Goal: Task Accomplishment & Management: Manage account settings

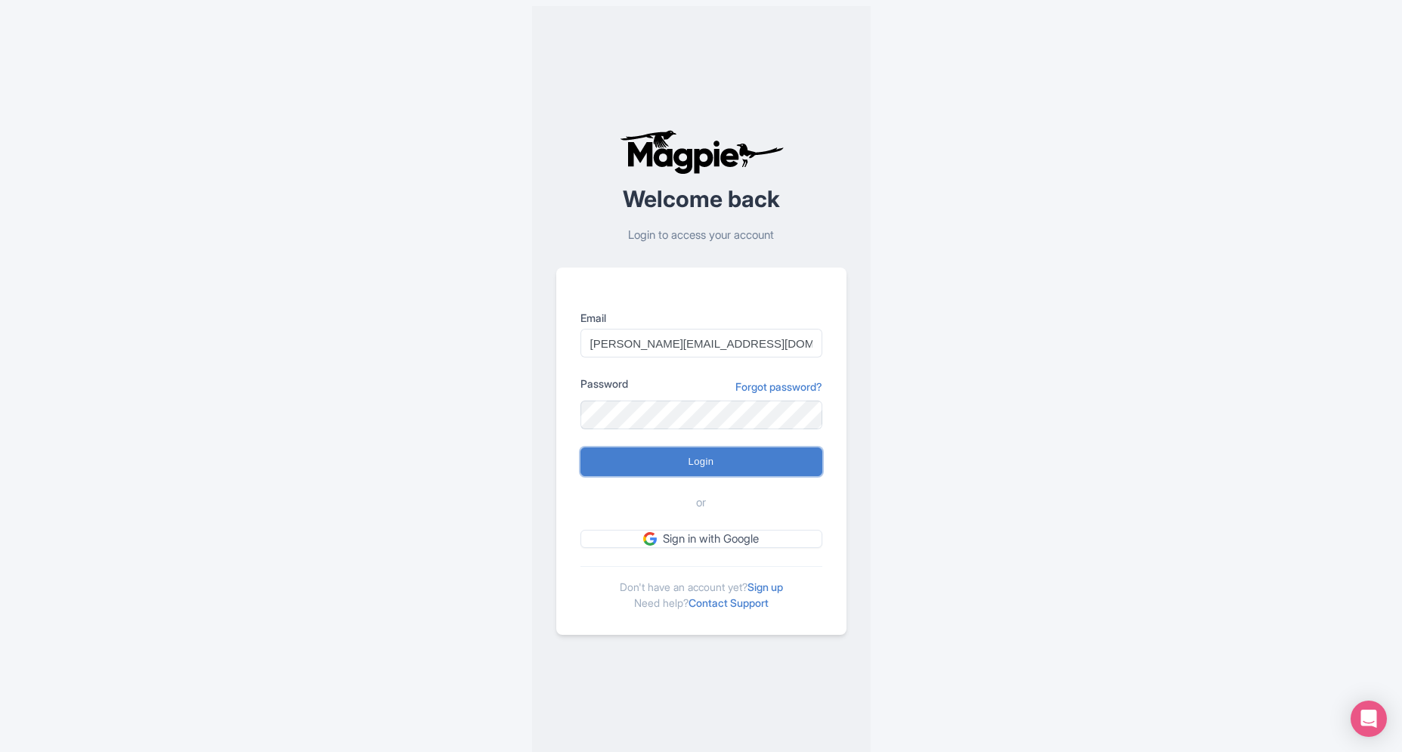
click at [657, 457] on input "Login" at bounding box center [701, 461] width 242 height 29
type input "Logging in..."
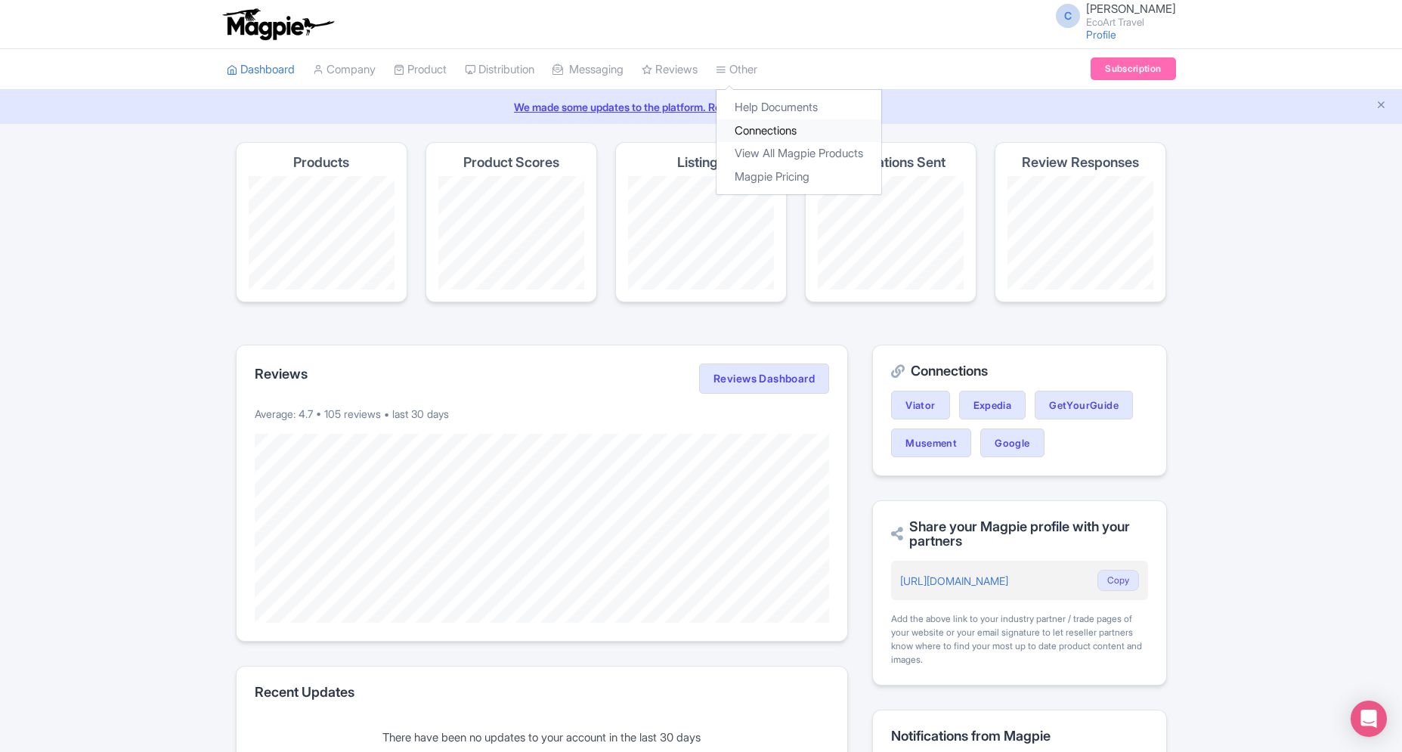
click at [772, 132] on link "Connections" at bounding box center [798, 130] width 165 height 23
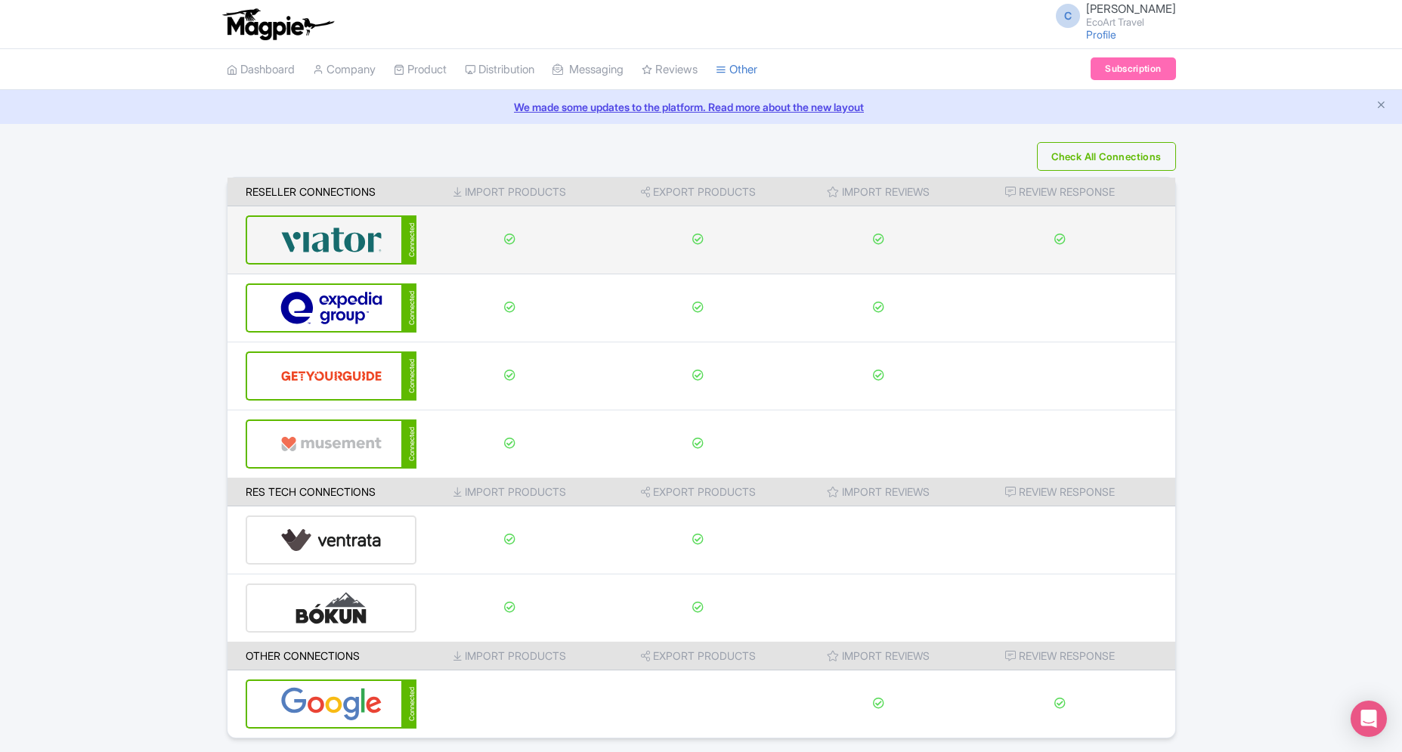
click at [388, 242] on div "Connected" at bounding box center [332, 239] width 172 height 49
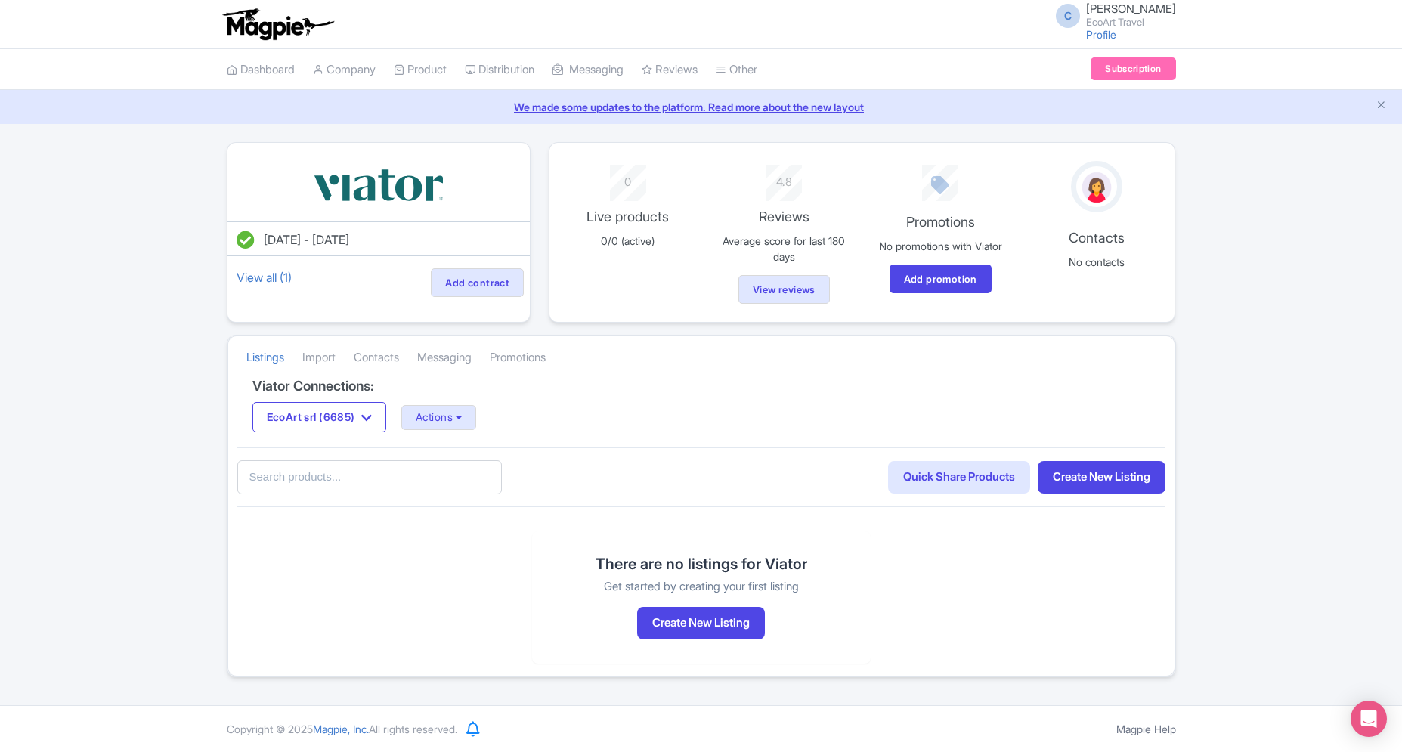
click at [447, 430] on div "EcoArt srl (6685) EcoArt srl (6685) EcoArt Travel (6700) Actions Update Connect…" at bounding box center [701, 417] width 898 height 30
click at [449, 425] on button "Actions" at bounding box center [438, 417] width 75 height 25
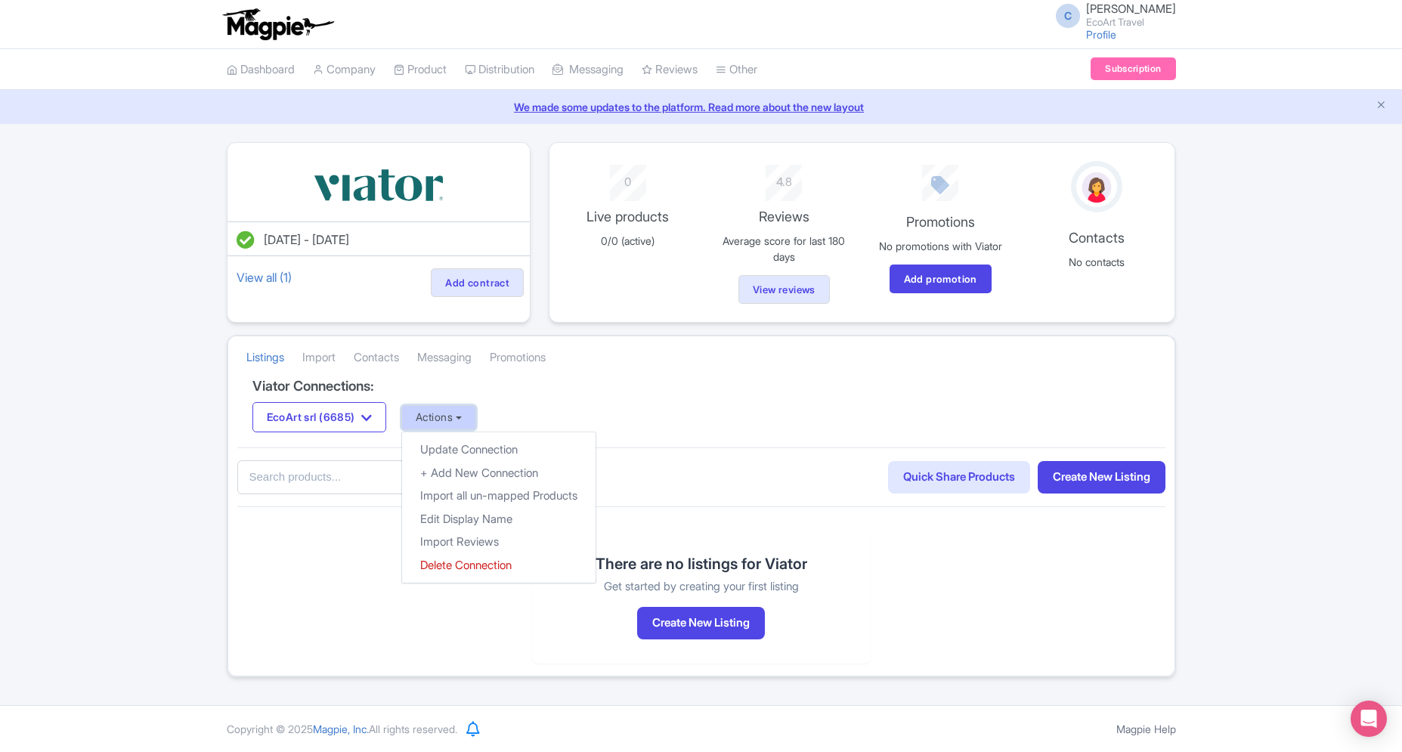
click at [449, 425] on button "Actions" at bounding box center [438, 417] width 75 height 25
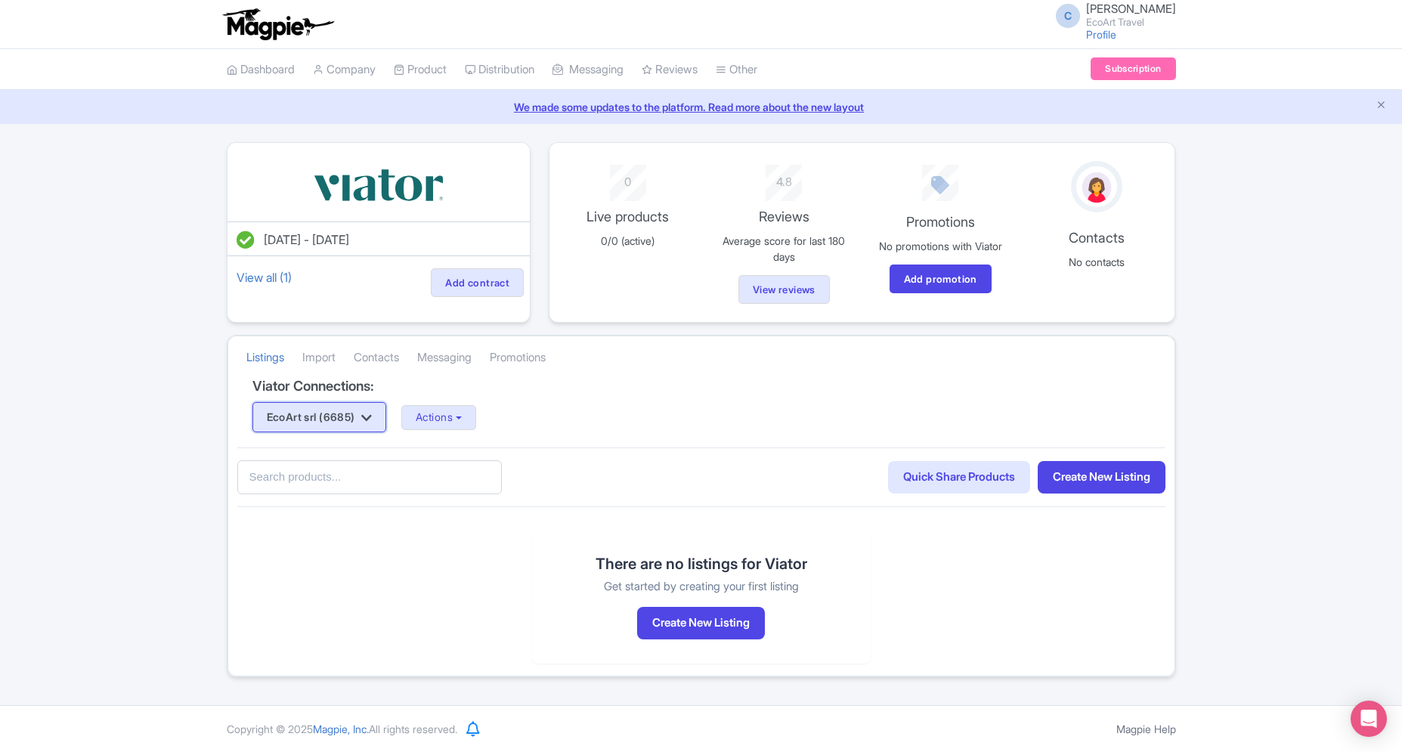
click at [358, 421] on button "EcoArt srl (6685)" at bounding box center [319, 417] width 135 height 30
click at [355, 465] on link "EcoArt Travel (6700)" at bounding box center [325, 469] width 144 height 23
click at [511, 423] on div "EcoArt Travel (6700) EcoArt srl (6685) EcoArt Travel (6700) Actions Update Conn…" at bounding box center [701, 417] width 898 height 30
click at [496, 421] on button "Actions" at bounding box center [458, 417] width 75 height 25
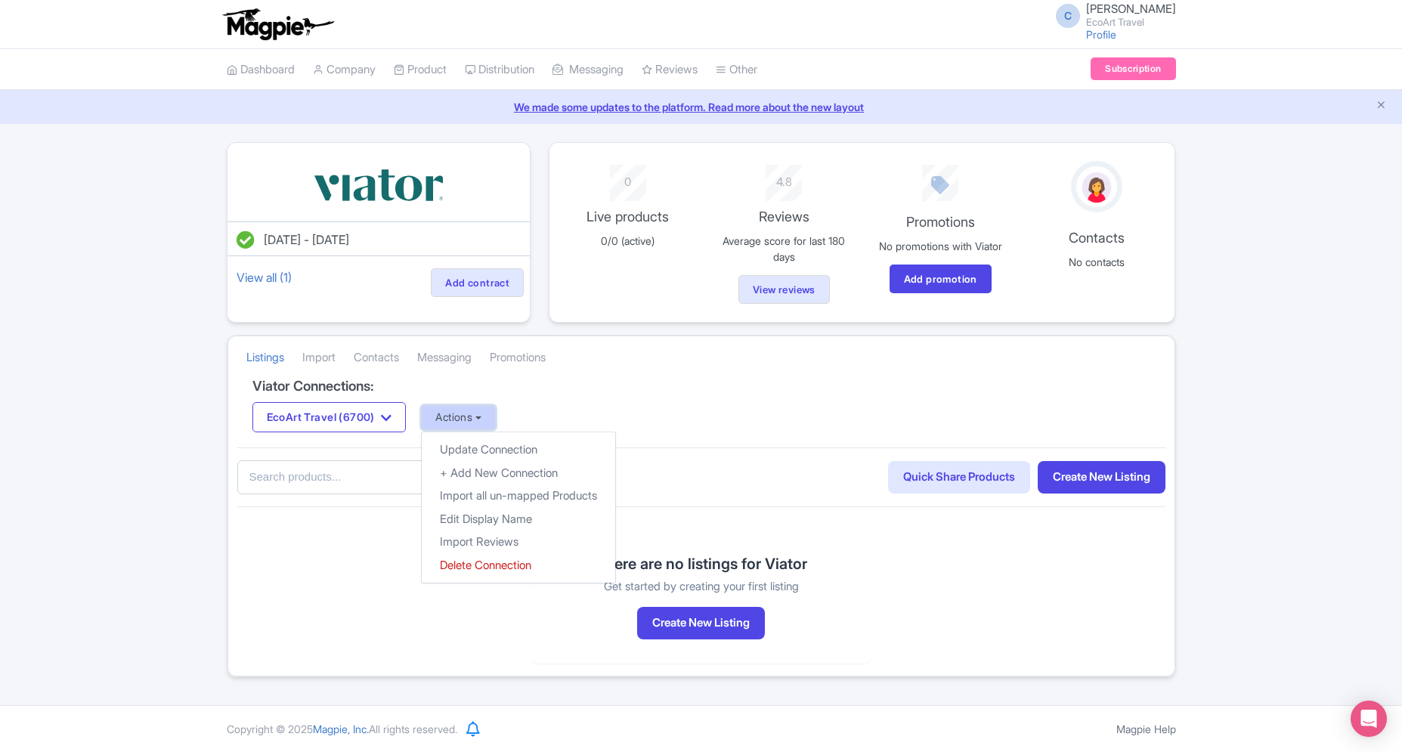
click at [496, 421] on button "Actions" at bounding box center [458, 417] width 75 height 25
click at [494, 420] on button "Actions" at bounding box center [458, 417] width 75 height 25
click at [561, 533] on link "Import Reviews" at bounding box center [518, 541] width 193 height 23
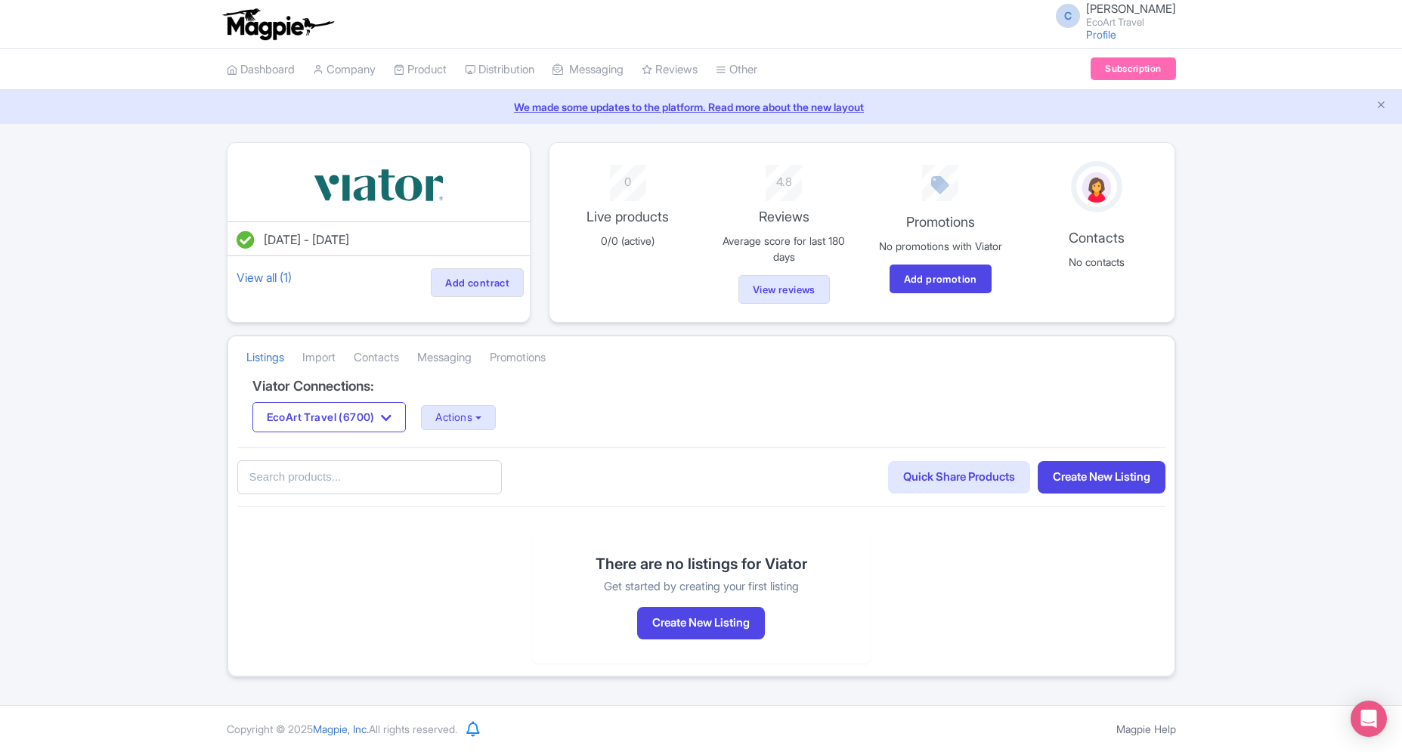
click at [493, 472] on input "text" at bounding box center [369, 477] width 264 height 34
click at [391, 416] on icon "button" at bounding box center [386, 418] width 11 height 12
click at [469, 421] on button "Actions" at bounding box center [458, 417] width 75 height 25
click at [490, 639] on div "Viator Connections: EcoArt Travel (6700) EcoArt srl (6685) EcoArt Travel (6700)…" at bounding box center [701, 527] width 928 height 297
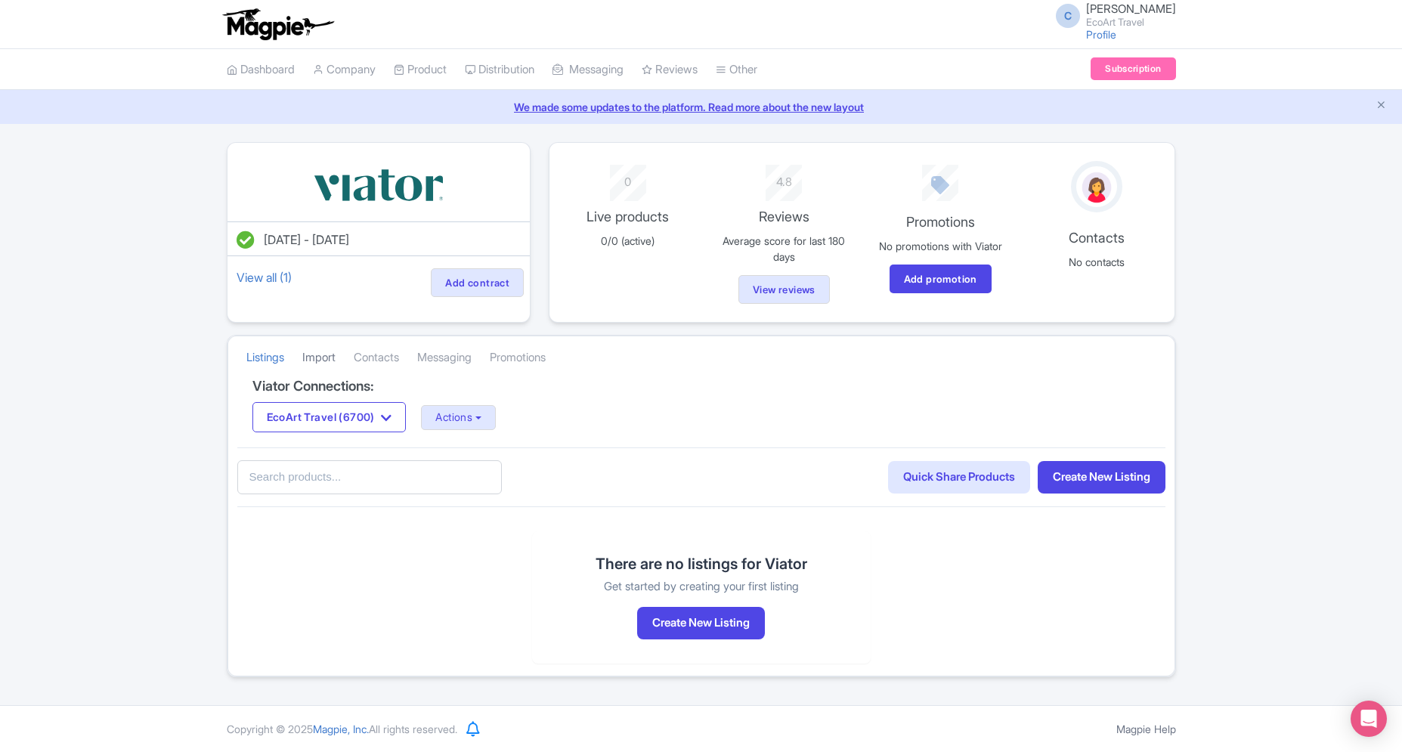
click at [336, 364] on link "Import" at bounding box center [318, 358] width 33 height 42
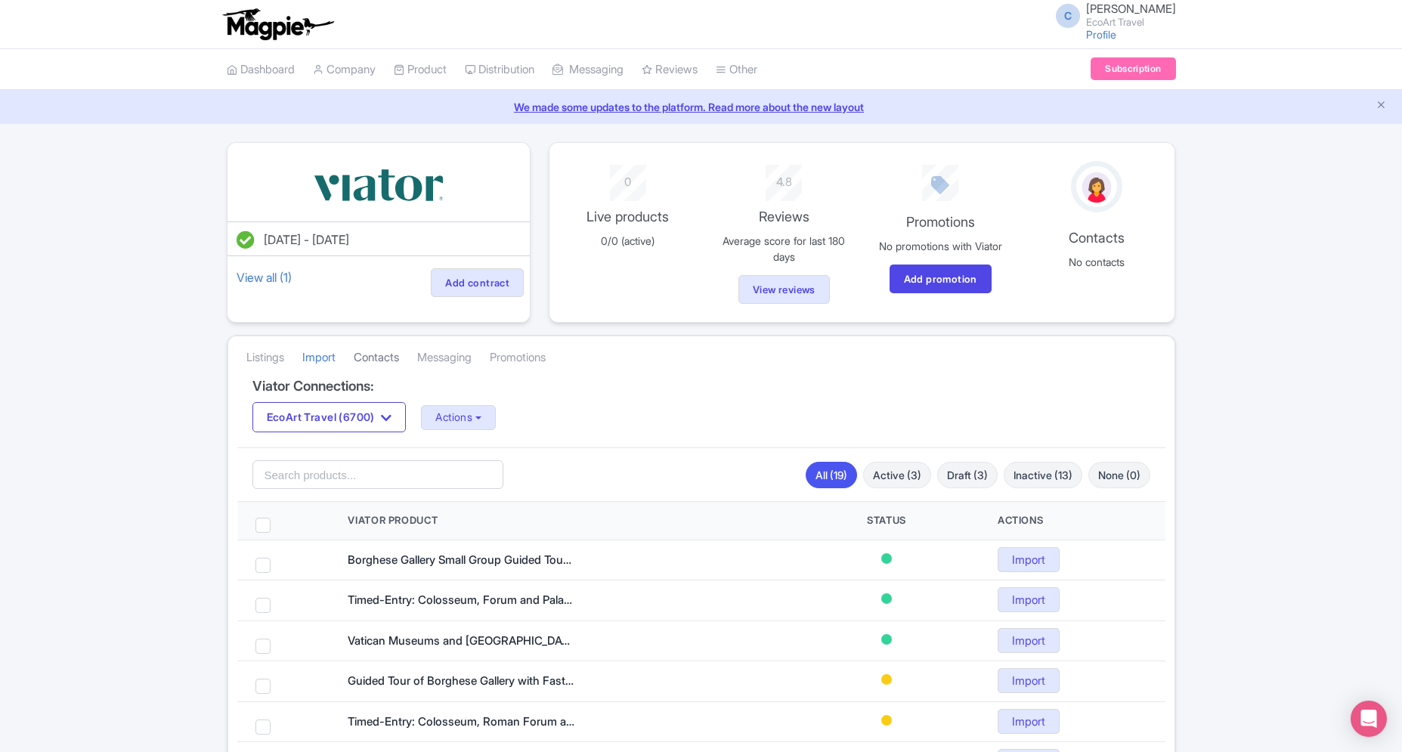
click at [385, 363] on link "Contacts" at bounding box center [376, 358] width 45 height 42
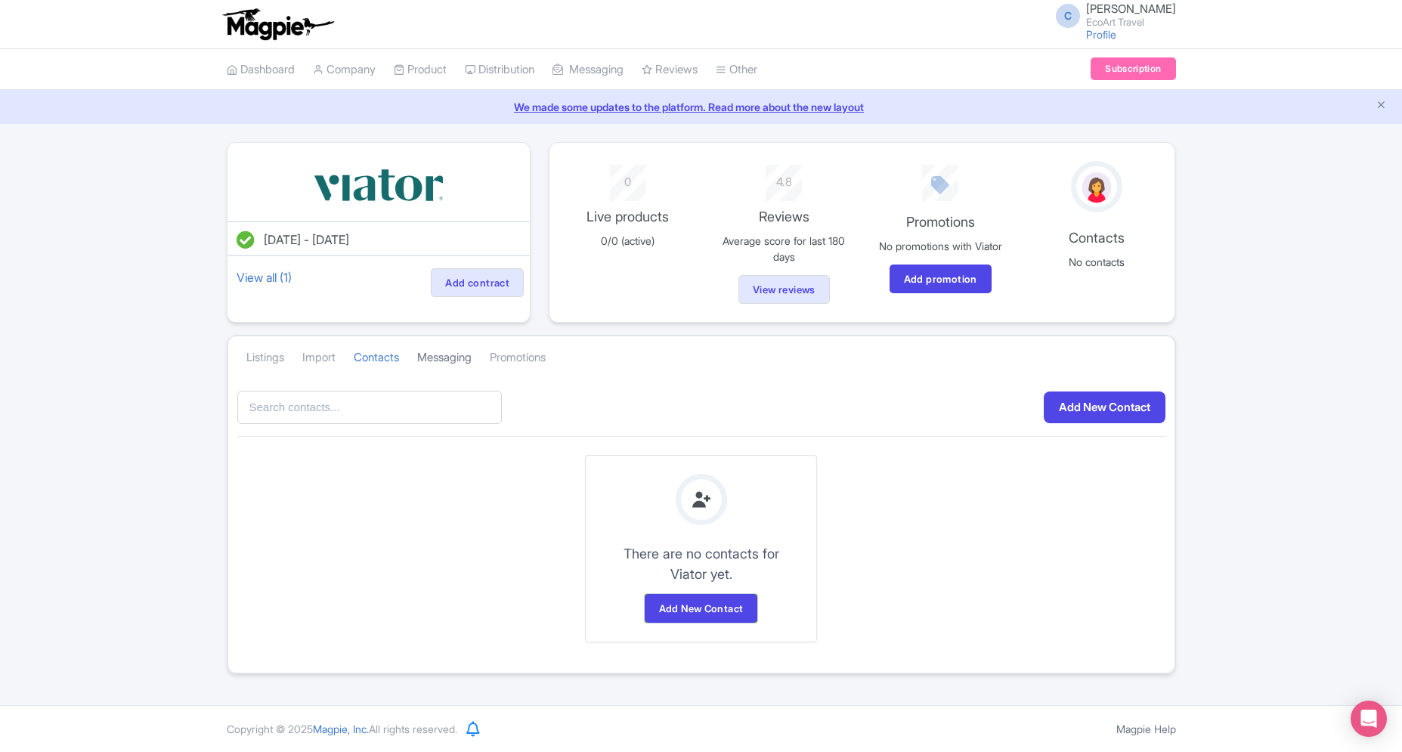
click at [470, 354] on link "Messaging" at bounding box center [444, 358] width 54 height 42
click at [527, 351] on link "Promotions" at bounding box center [518, 358] width 56 height 42
click at [315, 363] on link "Import" at bounding box center [318, 358] width 33 height 42
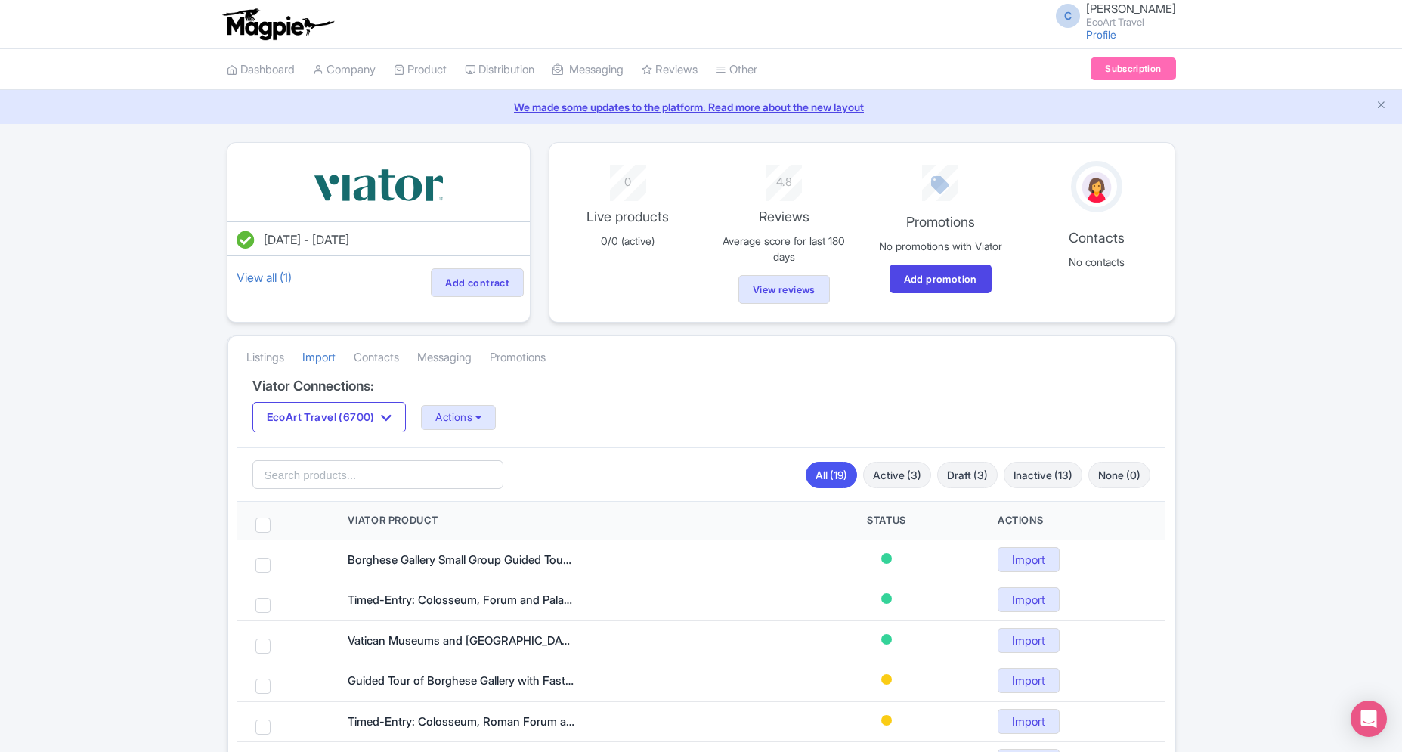
click at [292, 360] on li "Listings" at bounding box center [265, 357] width 56 height 41
click at [284, 360] on link "Listings" at bounding box center [265, 358] width 38 height 42
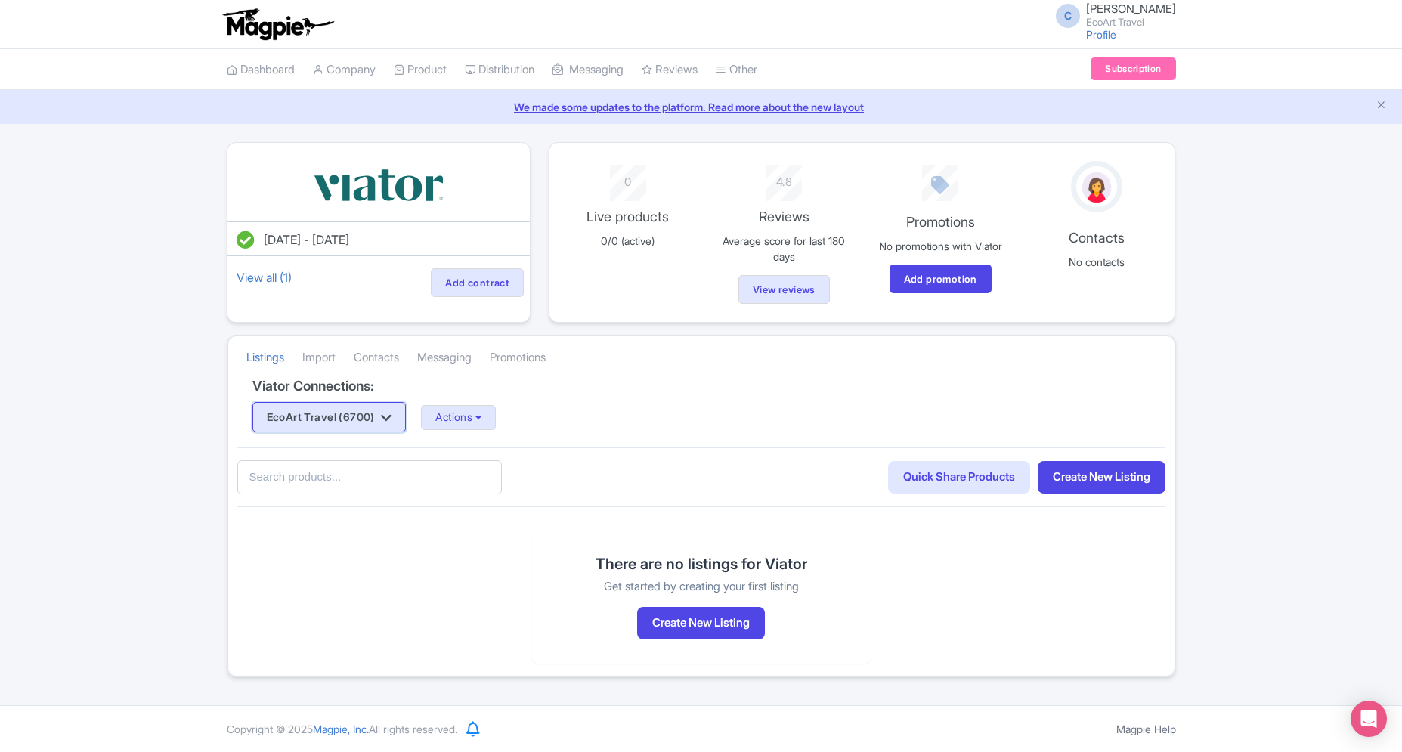
click at [330, 411] on button "EcoArt Travel (6700)" at bounding box center [329, 417] width 154 height 30
click at [354, 475] on link "EcoArt Travel (6700)" at bounding box center [325, 469] width 144 height 23
click at [490, 415] on button "Actions" at bounding box center [458, 417] width 75 height 25
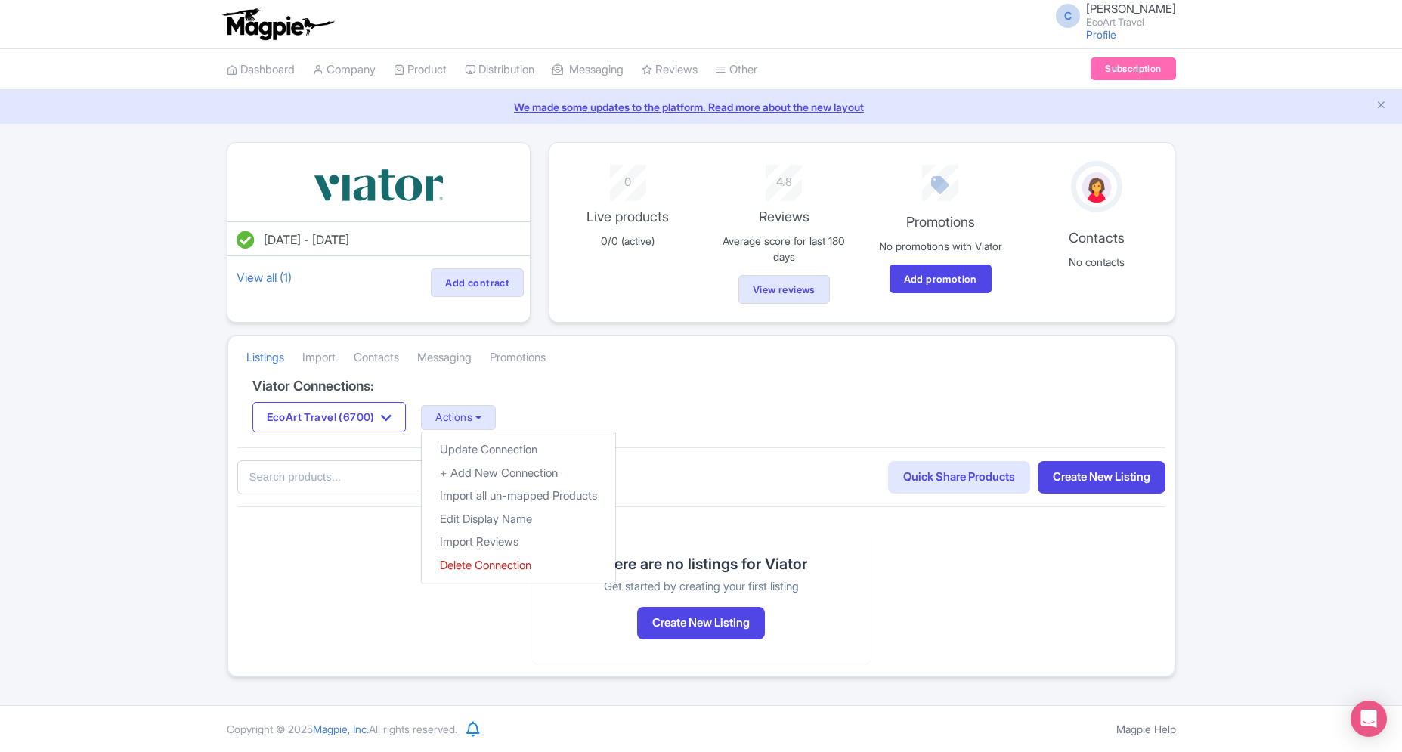
click at [613, 373] on div "Listings [GEOGRAPHIC_DATA] Contacts Messaging Promotions" at bounding box center [701, 357] width 946 height 42
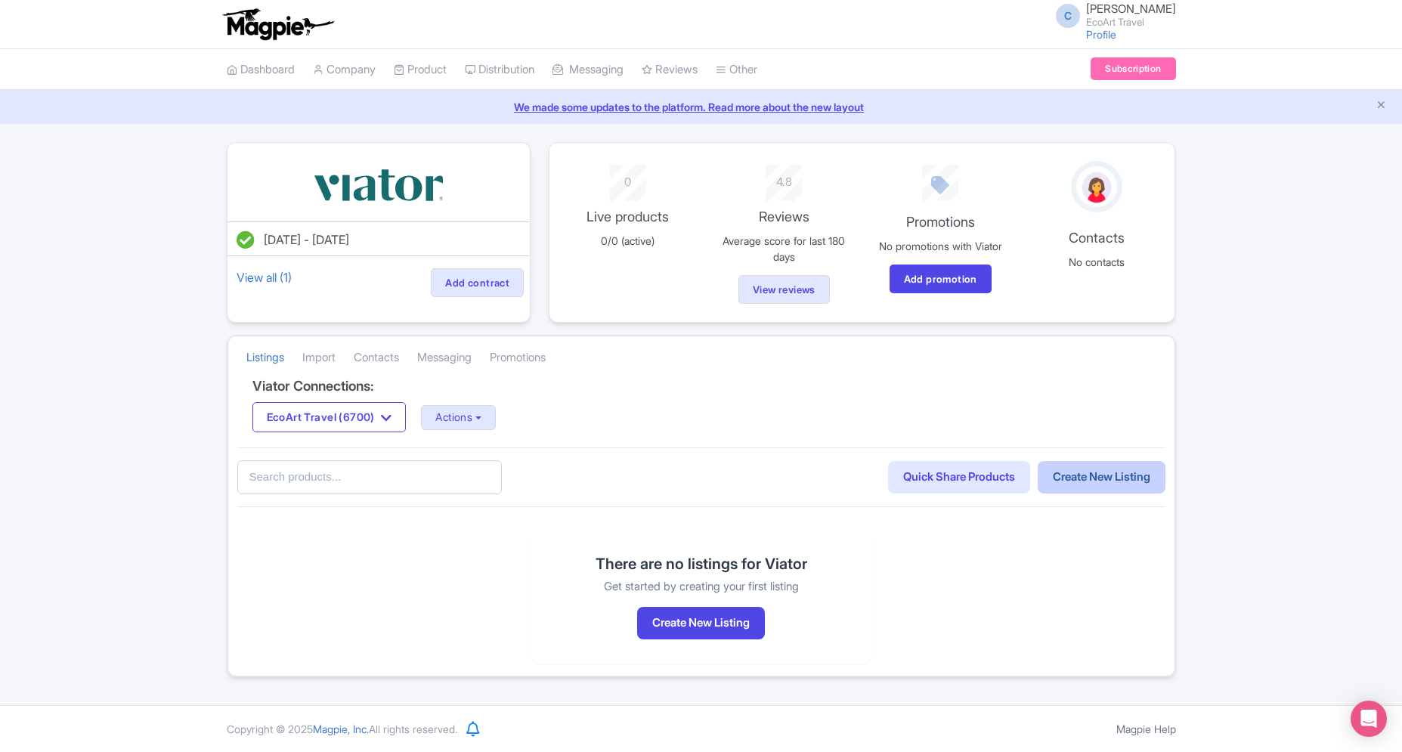
click at [1143, 484] on link "Create New Listing" at bounding box center [1101, 477] width 128 height 32
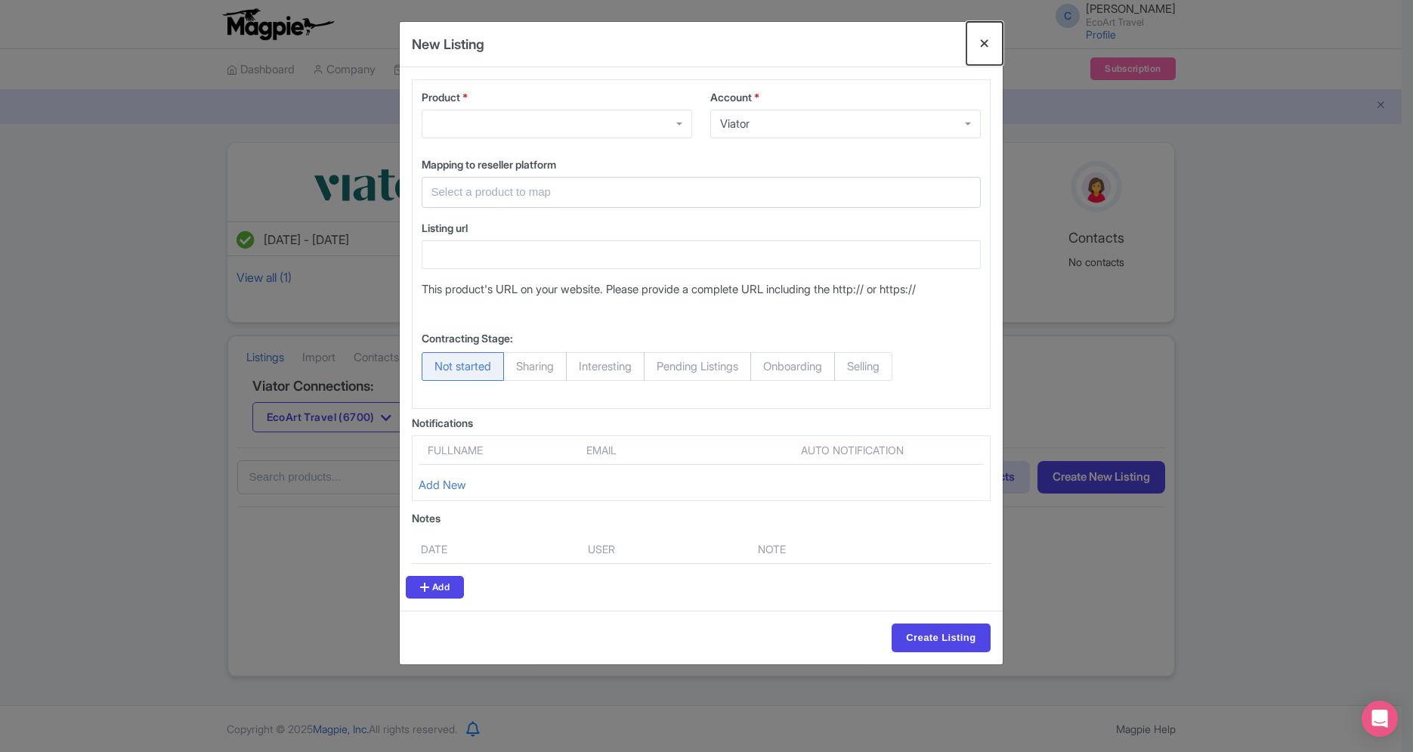
click at [976, 42] on button "Close" at bounding box center [984, 43] width 36 height 43
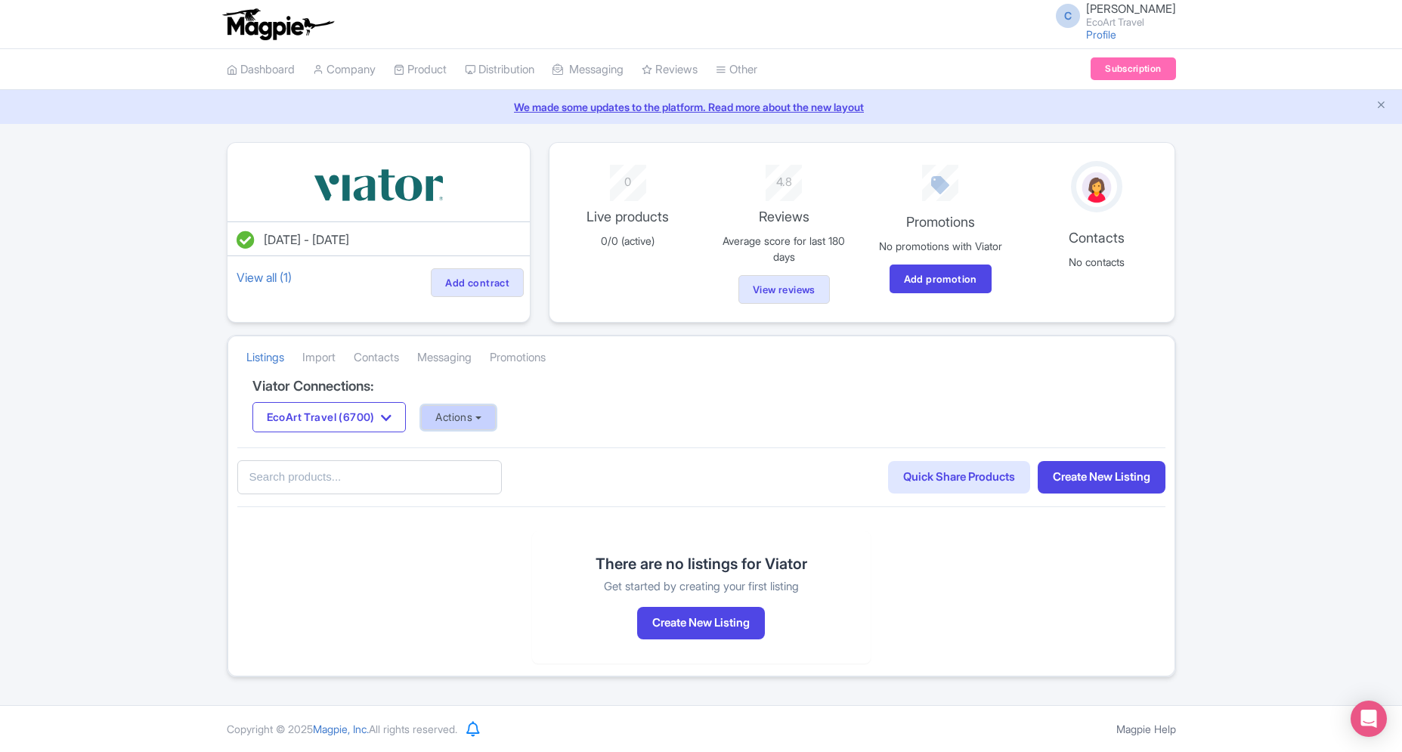
click at [468, 410] on button "Actions" at bounding box center [458, 417] width 75 height 25
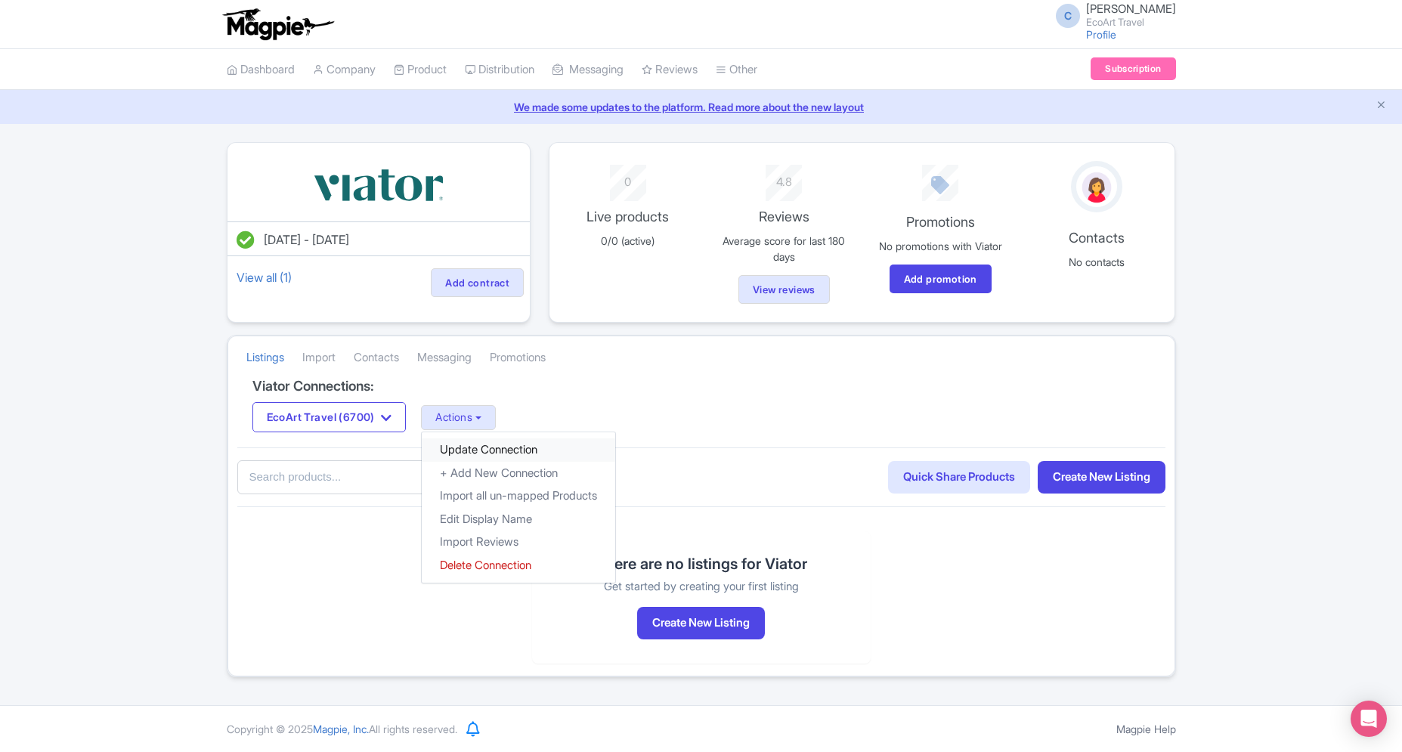
click at [494, 446] on link "Update Connection" at bounding box center [518, 449] width 193 height 23
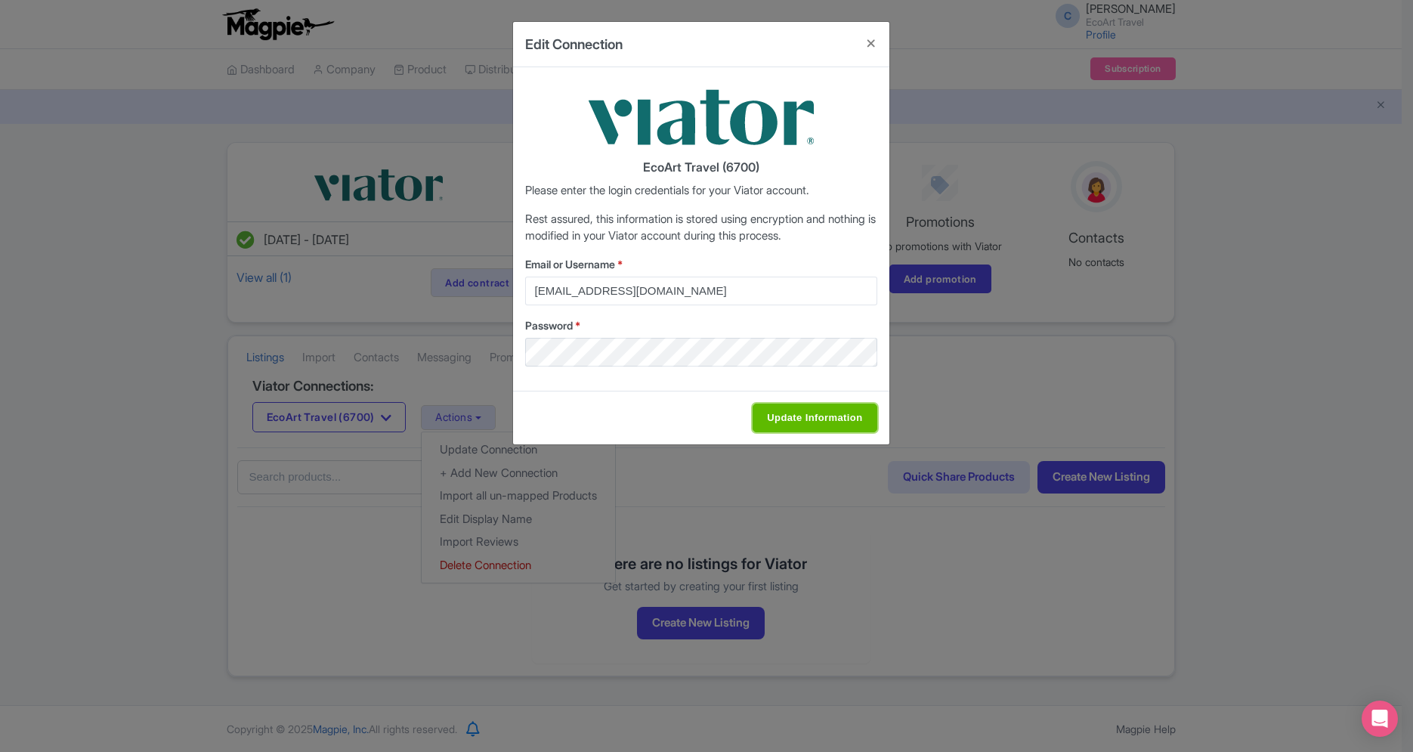
click at [762, 416] on input "Update Information" at bounding box center [815, 418] width 124 height 29
type input "Saving..."
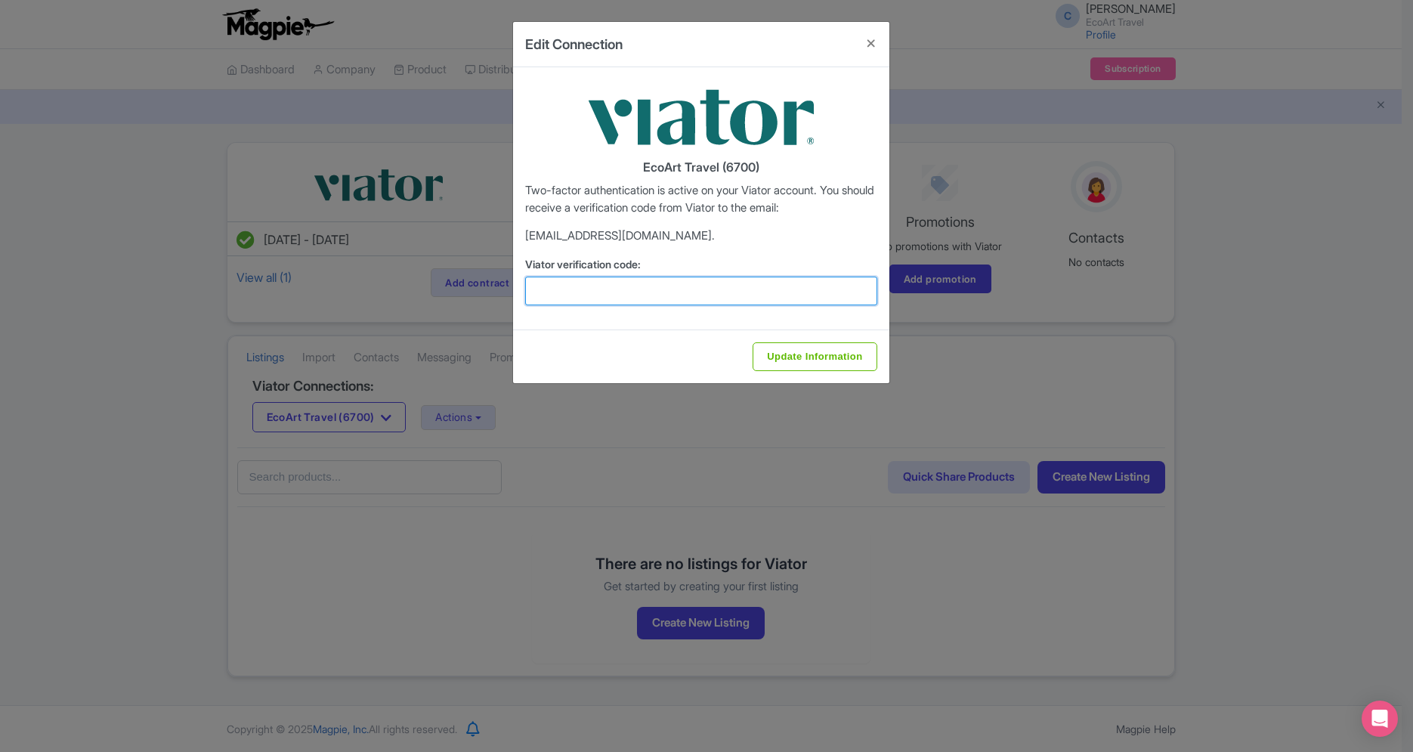
click at [811, 305] on input "Viator verification code:" at bounding box center [701, 291] width 352 height 29
click at [810, 300] on input "Viator verification code:" at bounding box center [701, 291] width 352 height 29
paste input "398381"
type input "398381"
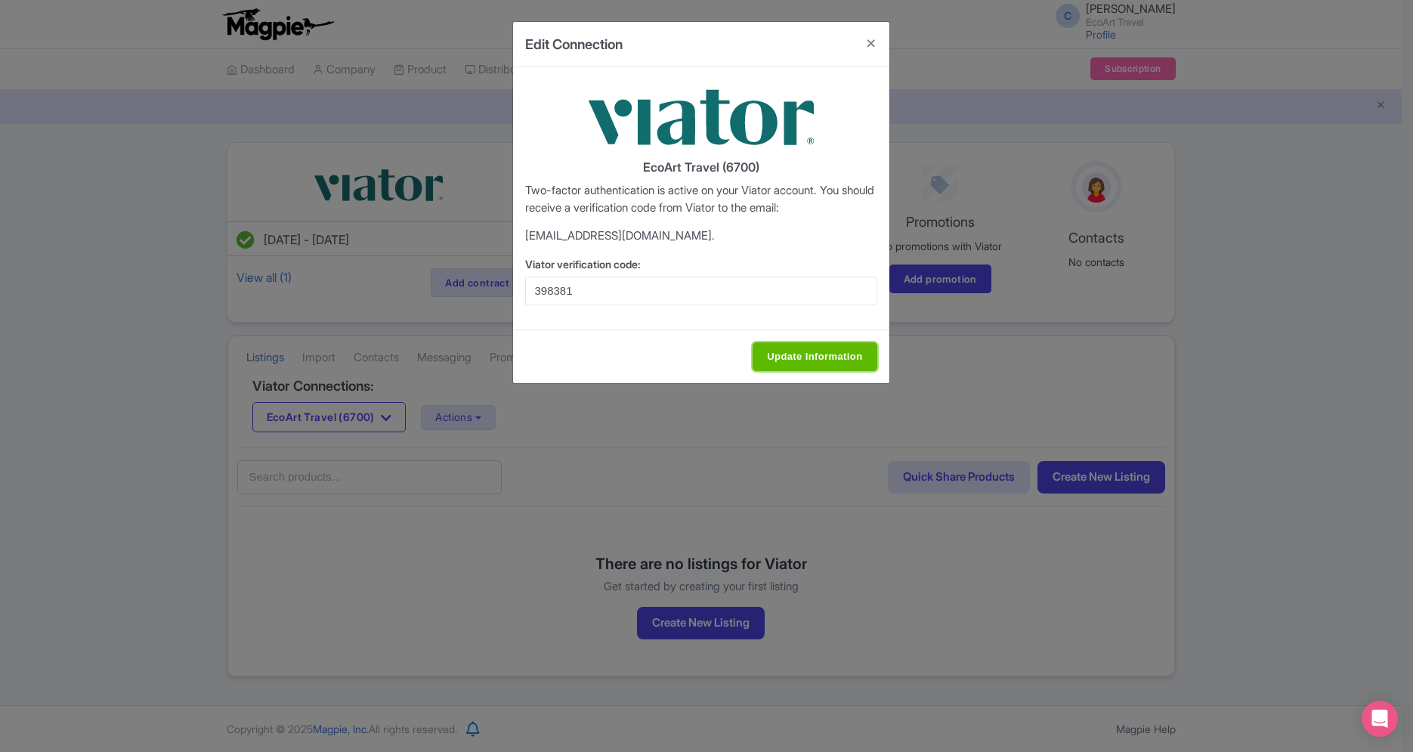
click at [812, 357] on input "Update Information" at bounding box center [815, 356] width 124 height 29
type input "Update Information"
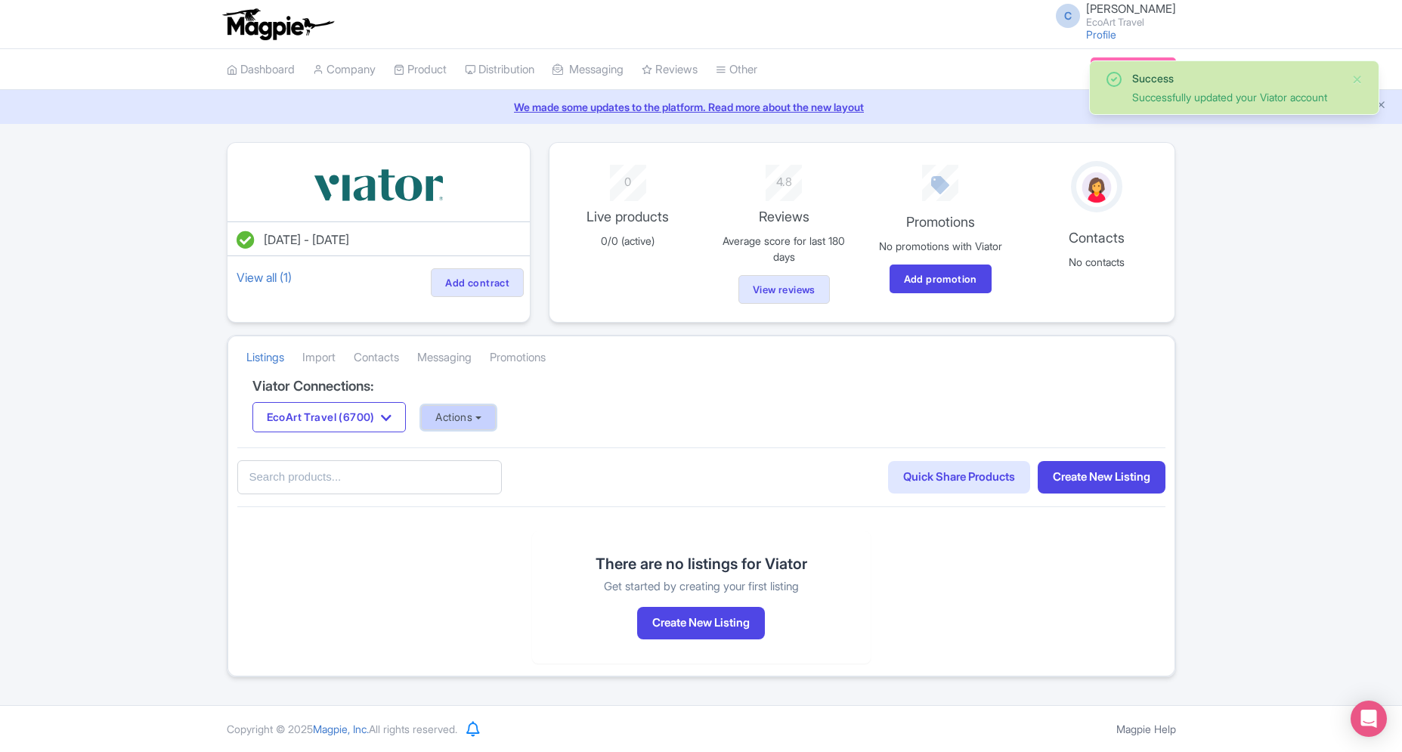
click at [476, 418] on button "Actions" at bounding box center [458, 417] width 75 height 25
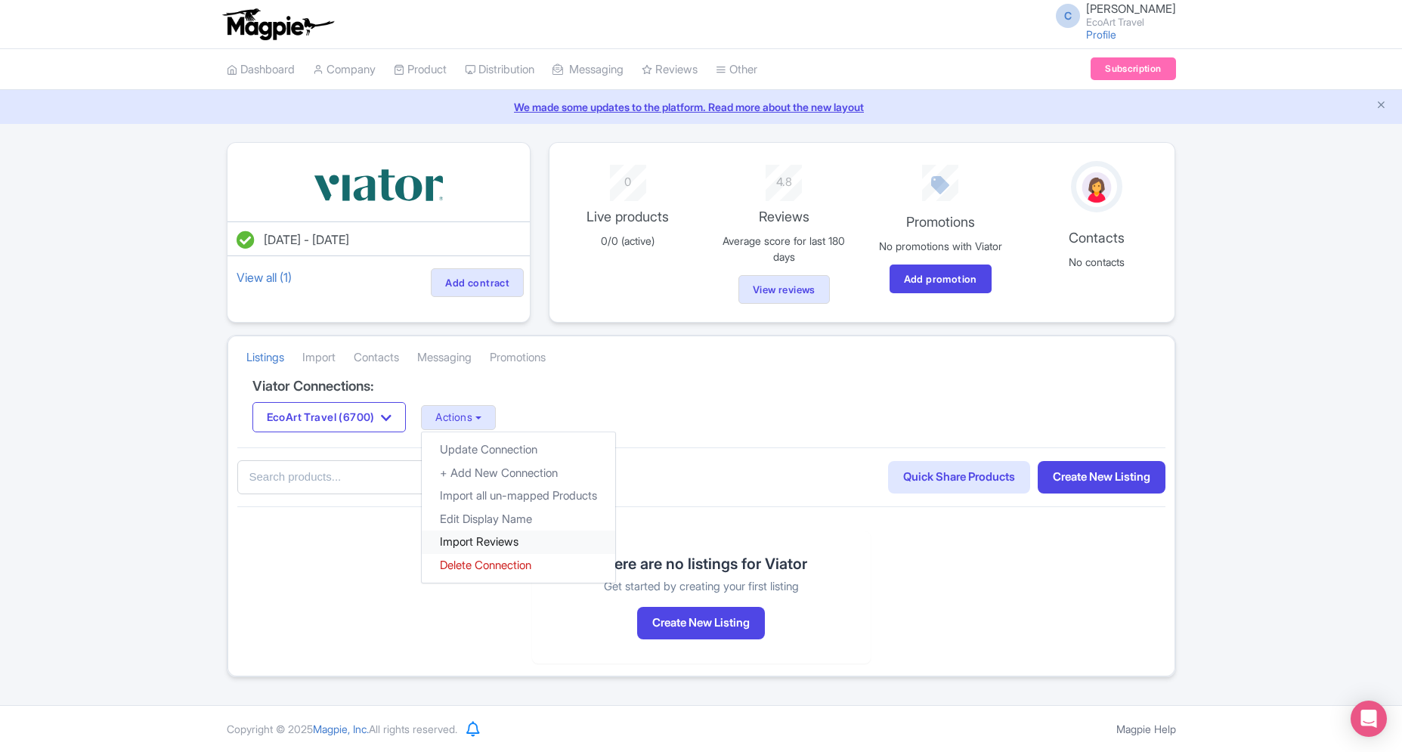
click at [505, 536] on link "Import Reviews" at bounding box center [518, 541] width 193 height 23
